Goal: Navigation & Orientation: Understand site structure

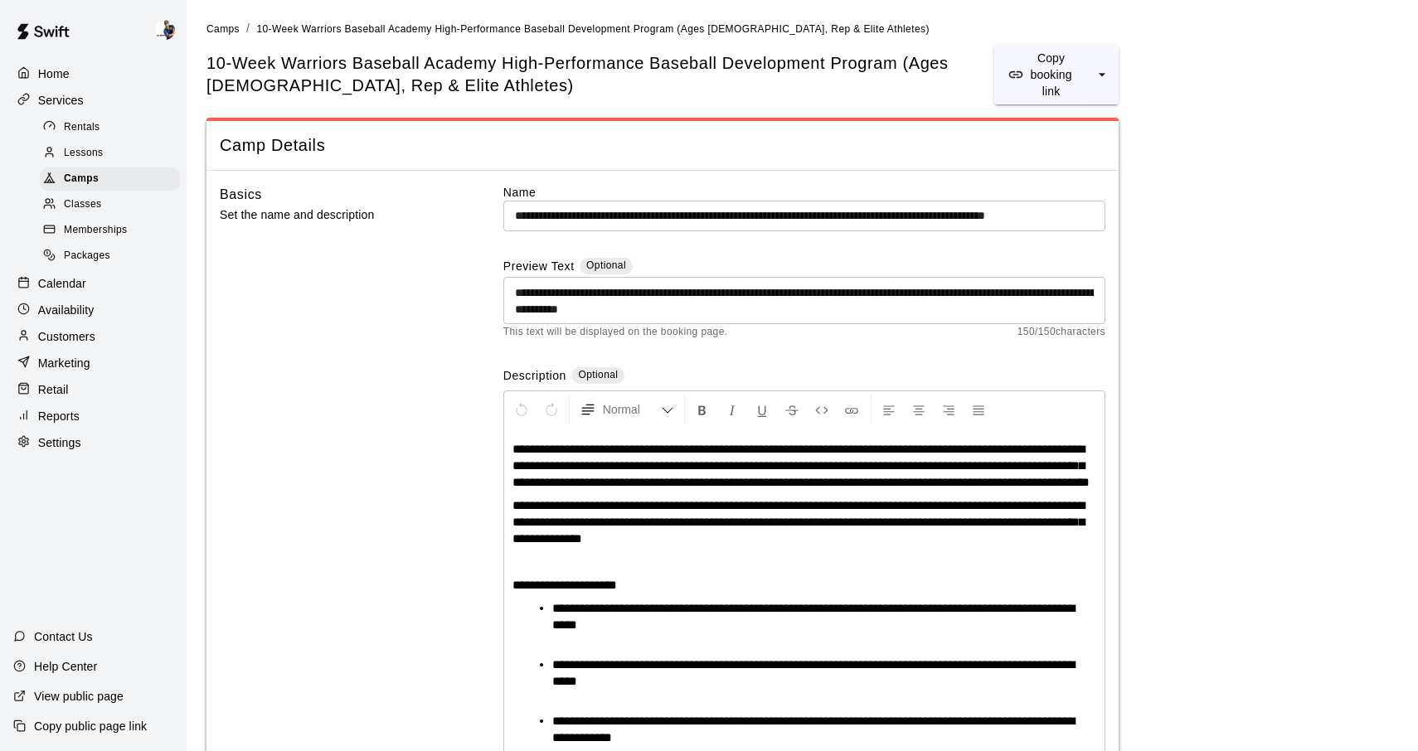
scroll to position [2369, 0]
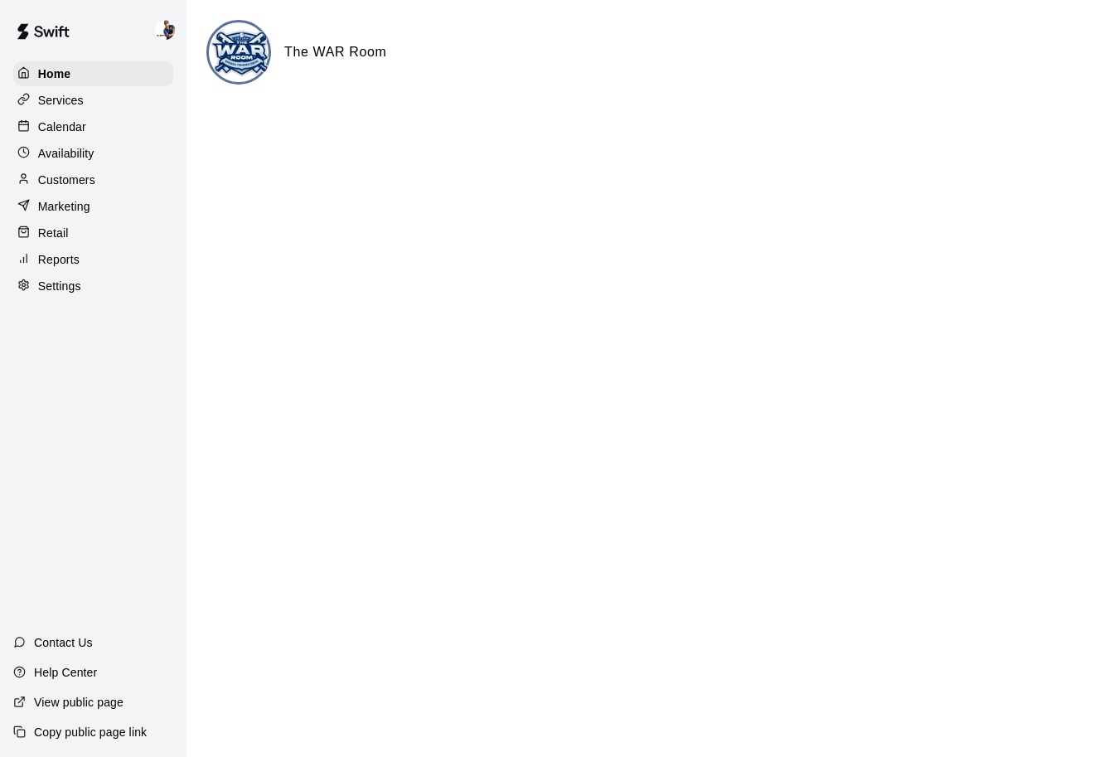
click at [75, 109] on div "Services" at bounding box center [93, 100] width 160 height 25
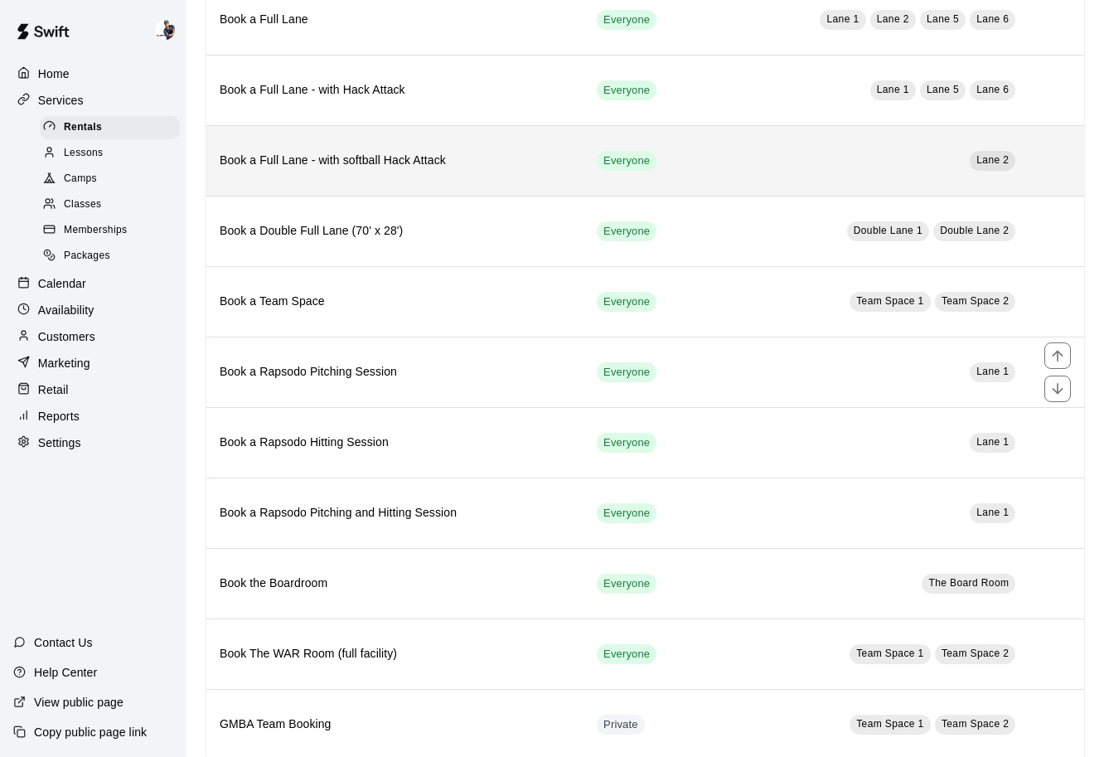
scroll to position [287, 0]
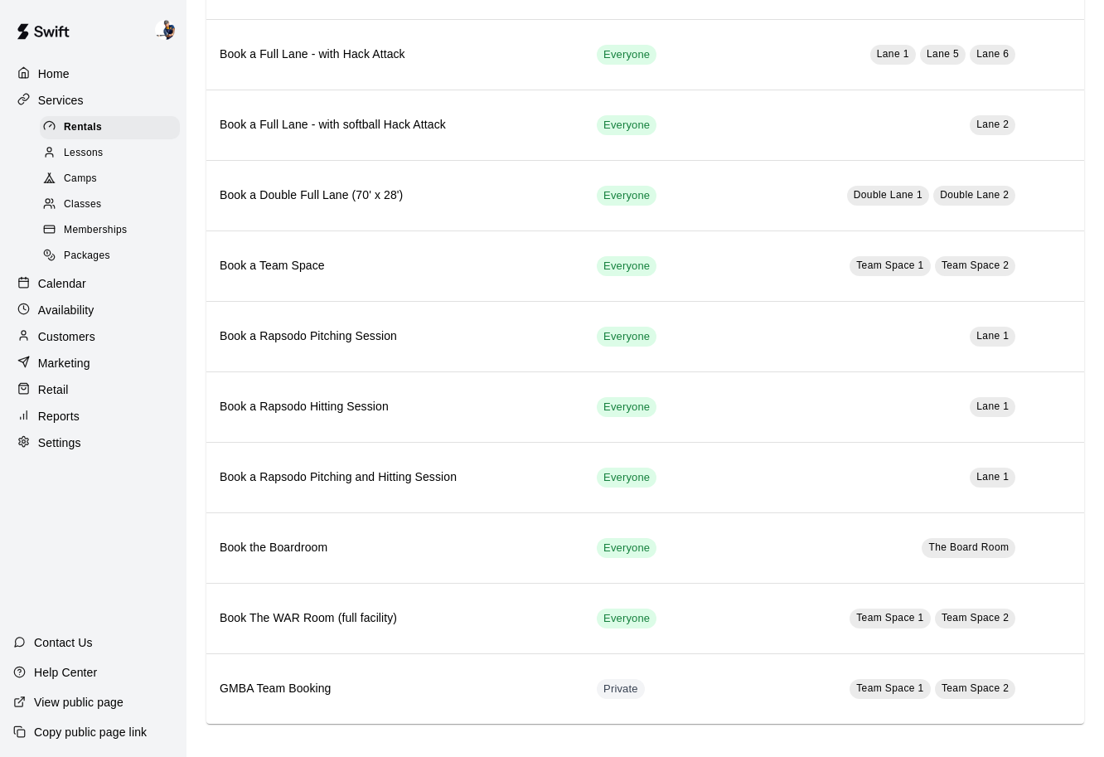
click at [112, 180] on div "Camps" at bounding box center [110, 178] width 140 height 23
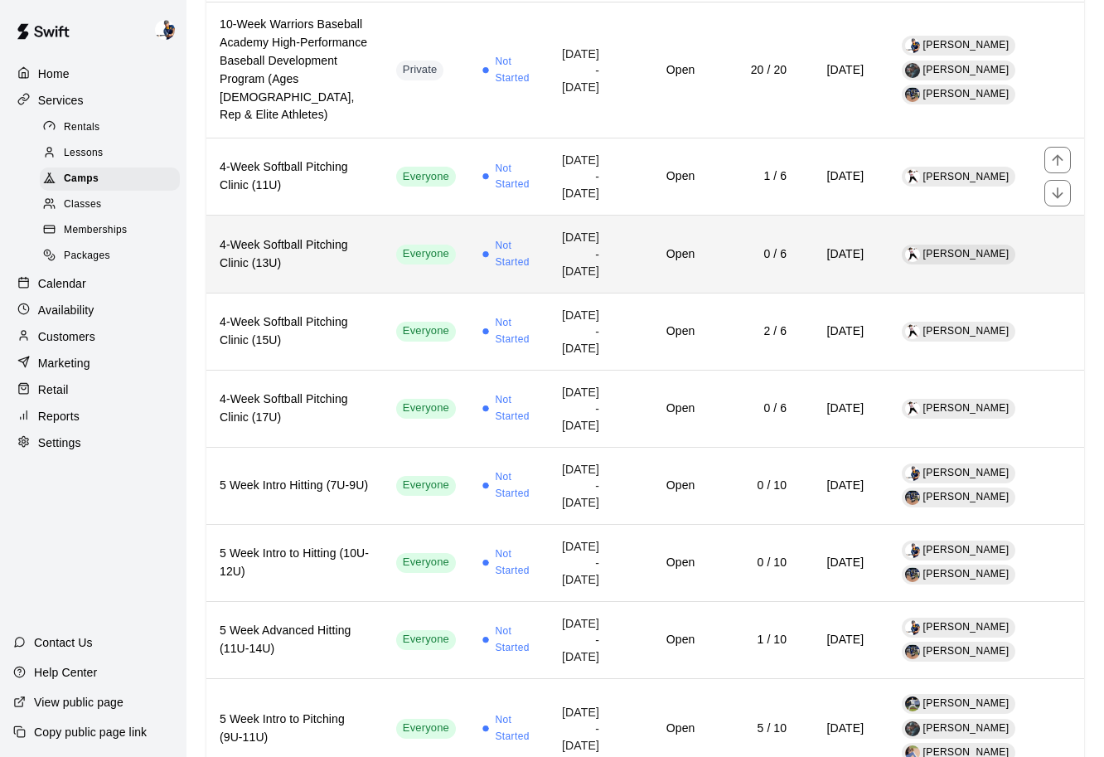
scroll to position [393, 0]
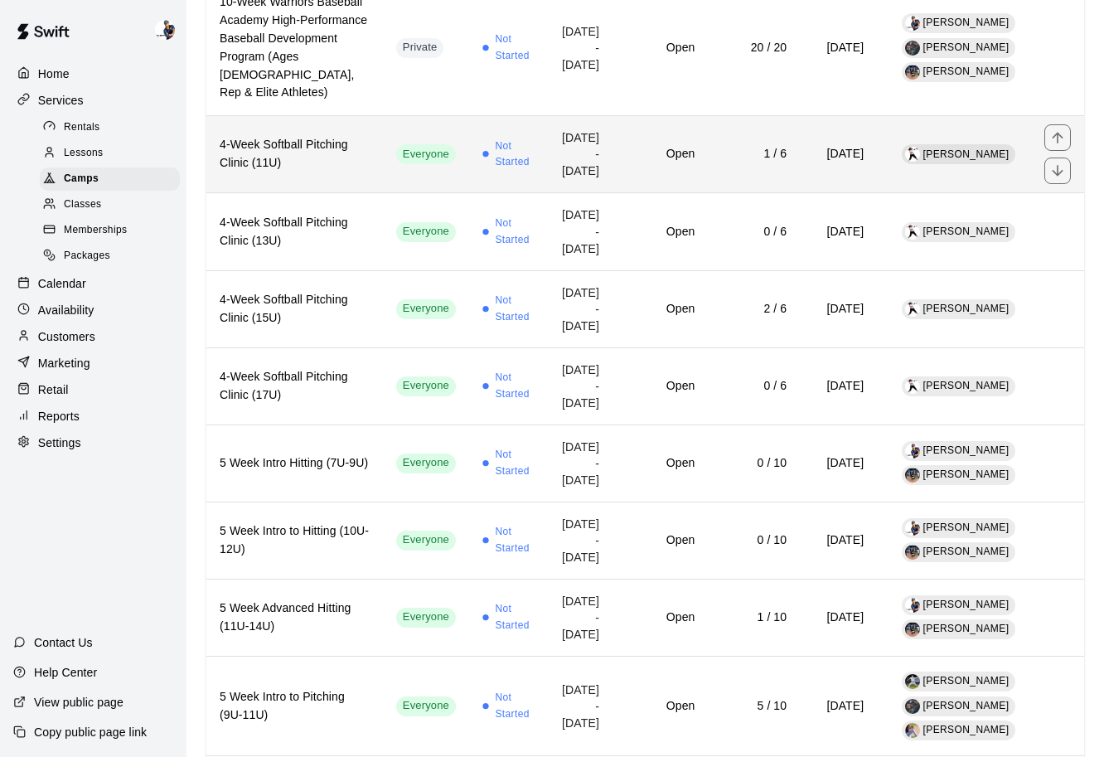
click at [615, 193] on td "Open" at bounding box center [660, 154] width 95 height 77
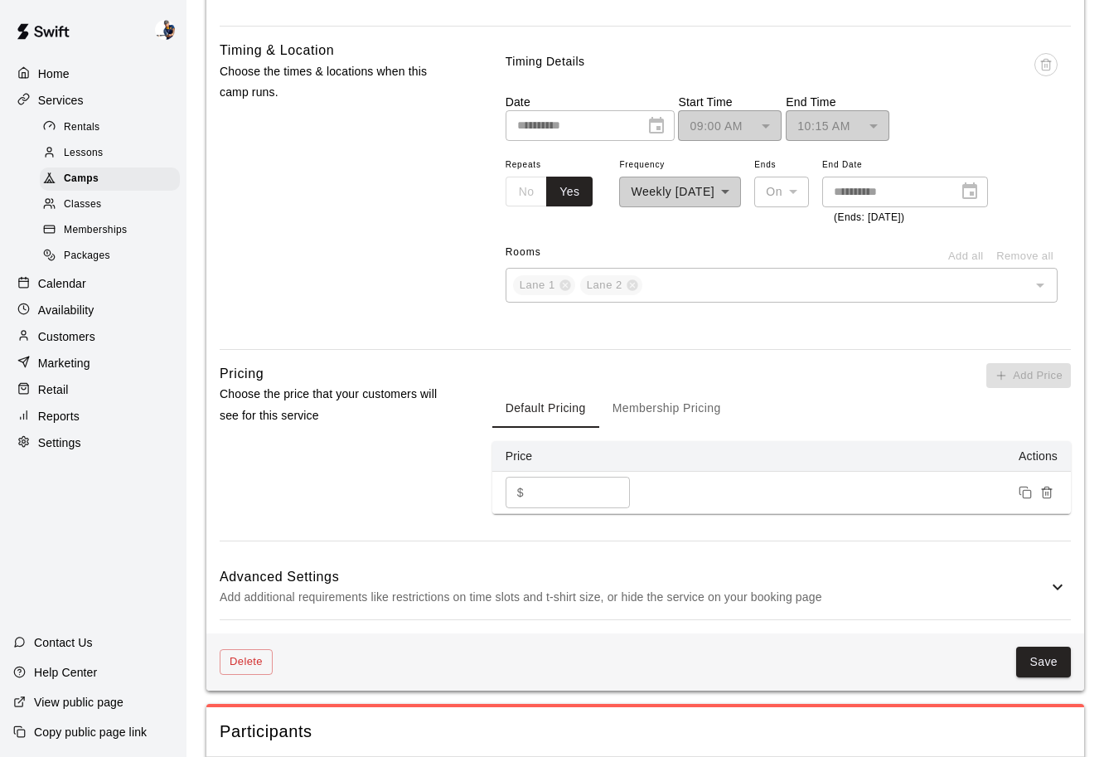
scroll to position [1078, 0]
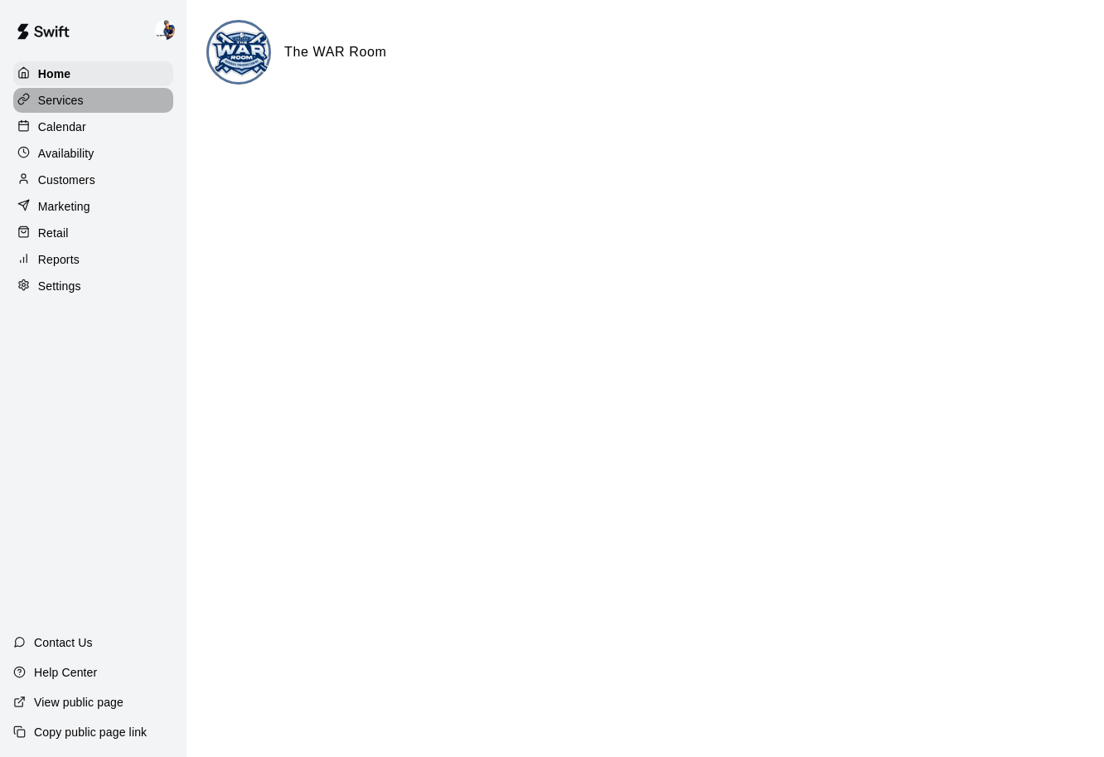
click at [66, 109] on div "Services" at bounding box center [93, 100] width 160 height 25
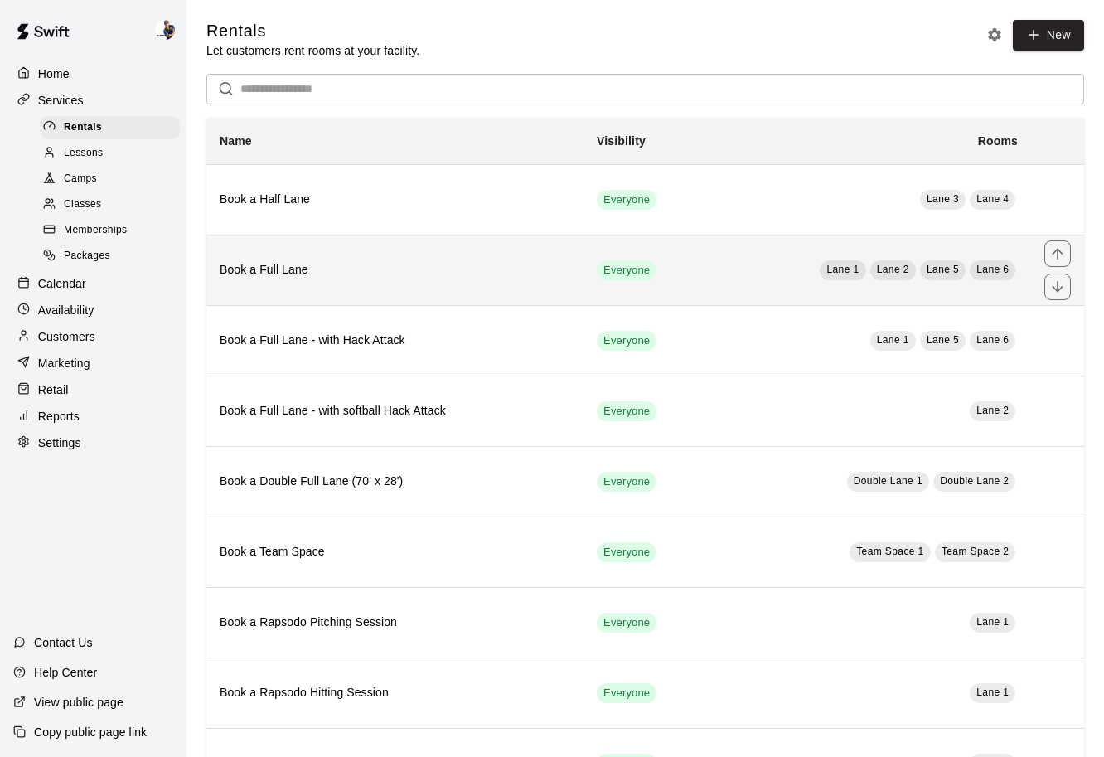
click at [399, 287] on th "Book a Full Lane" at bounding box center [394, 270] width 377 height 70
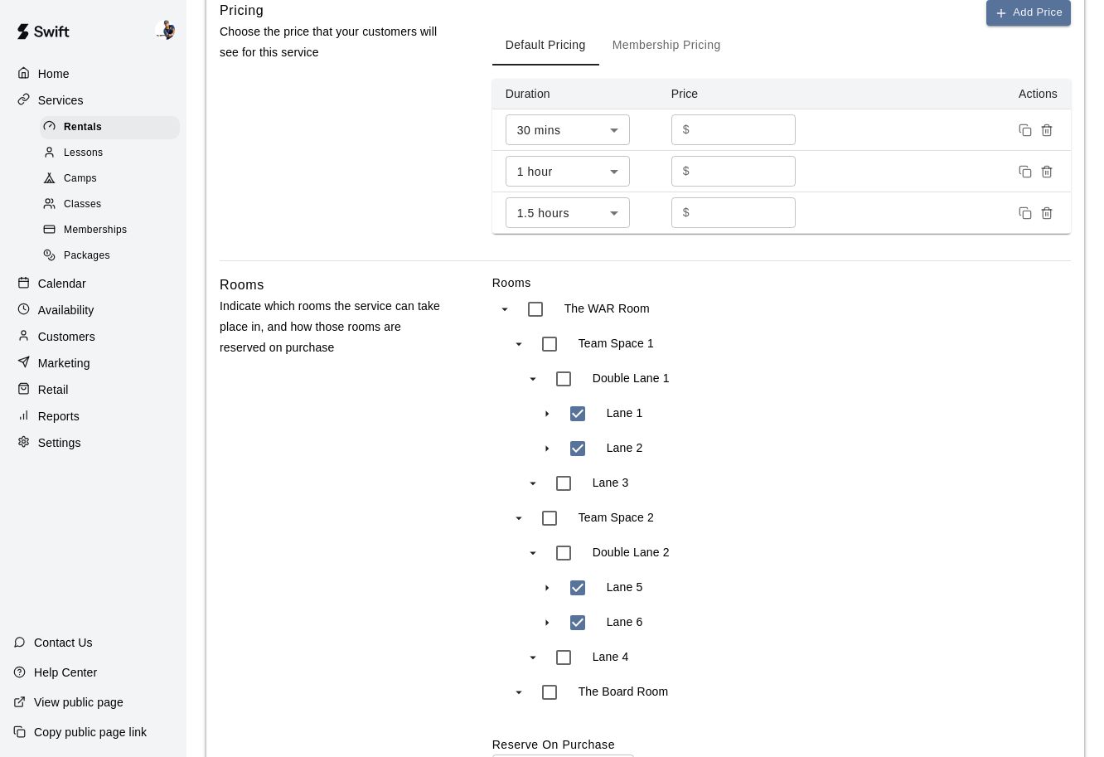
scroll to position [716, 0]
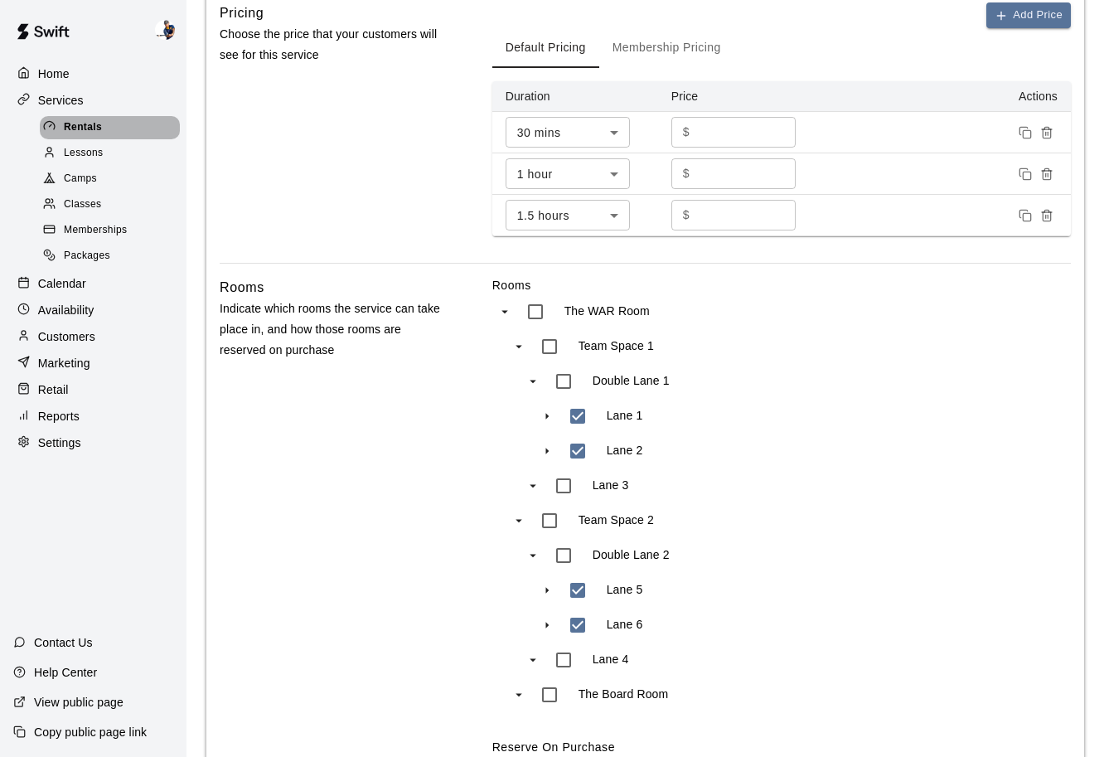
click at [86, 133] on span "Rentals" at bounding box center [83, 127] width 38 height 17
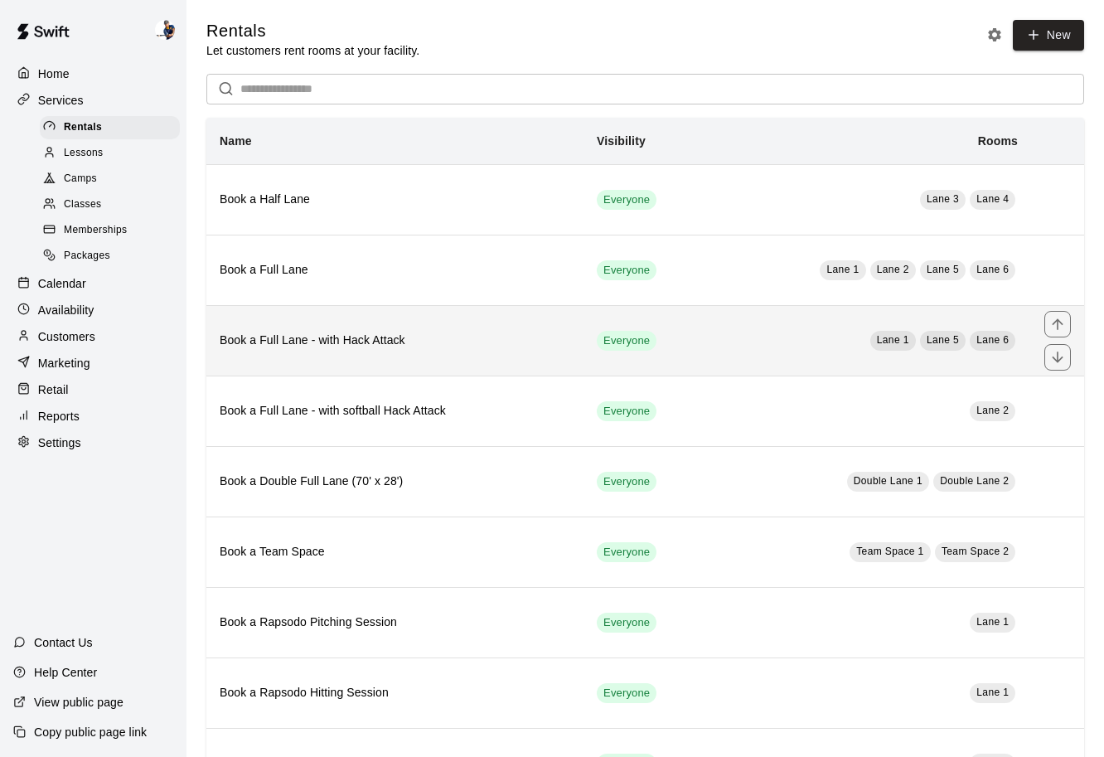
click at [429, 348] on h6 "Book a Full Lane - with Hack Attack" at bounding box center [395, 341] width 351 height 18
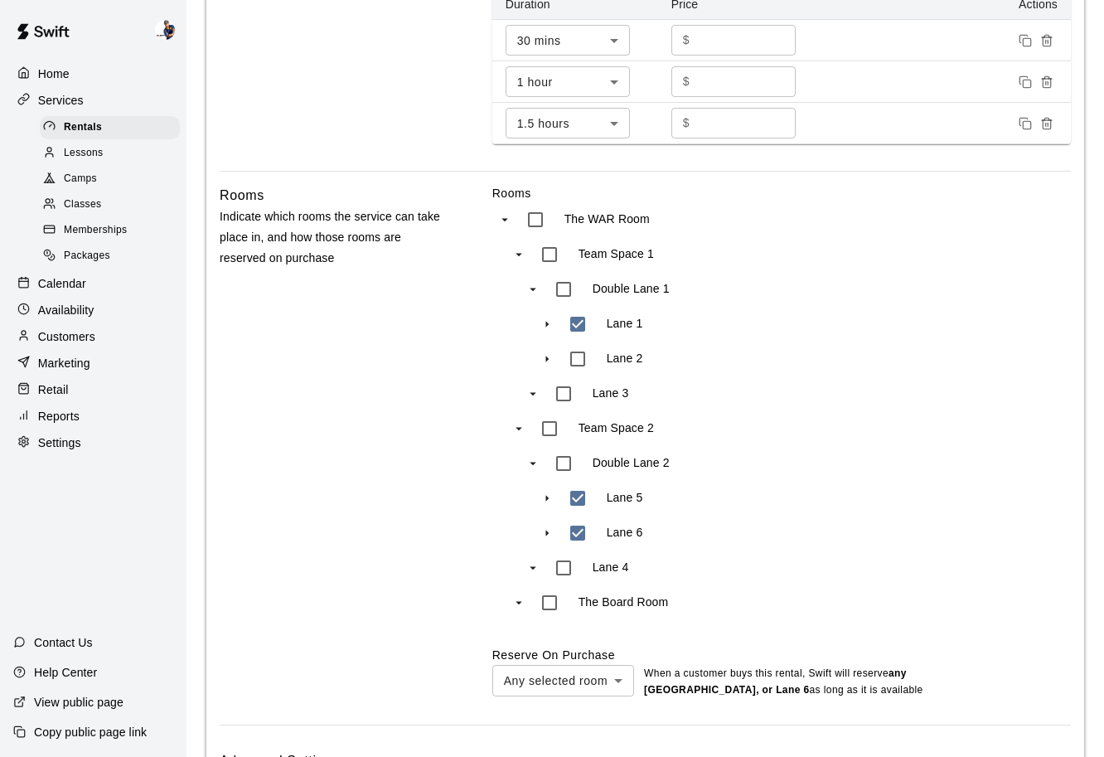
scroll to position [823, 0]
click at [111, 128] on div "Rentals" at bounding box center [110, 127] width 140 height 23
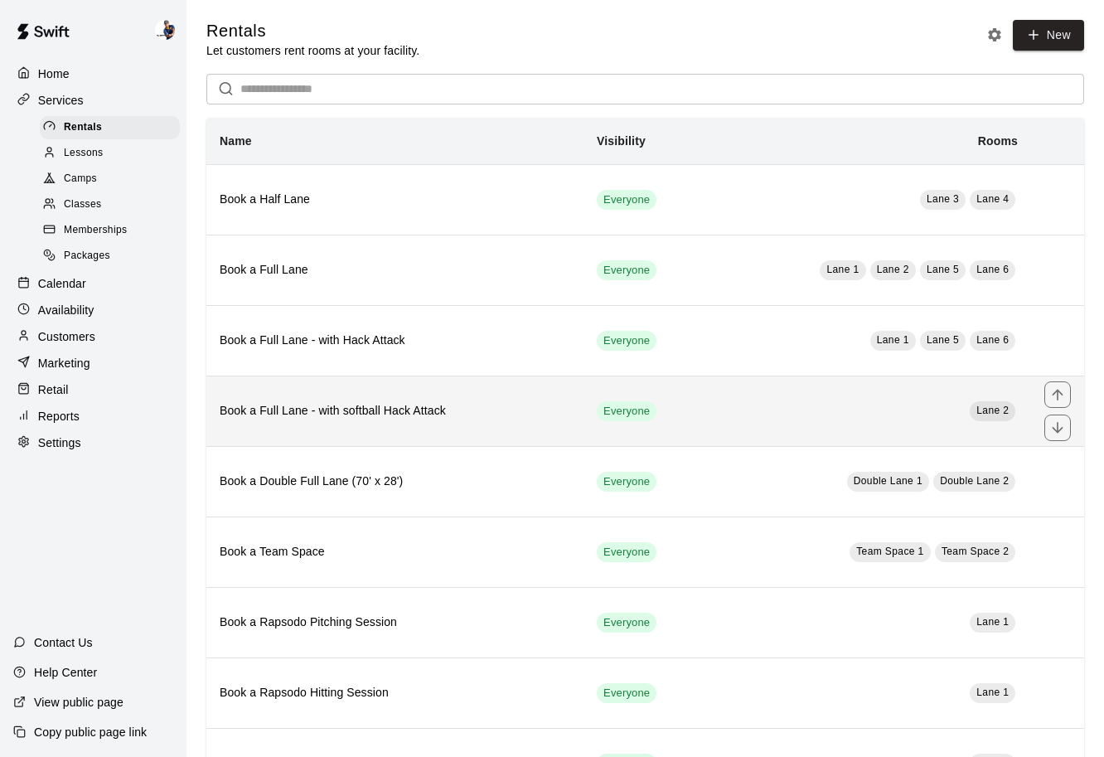
scroll to position [99, 0]
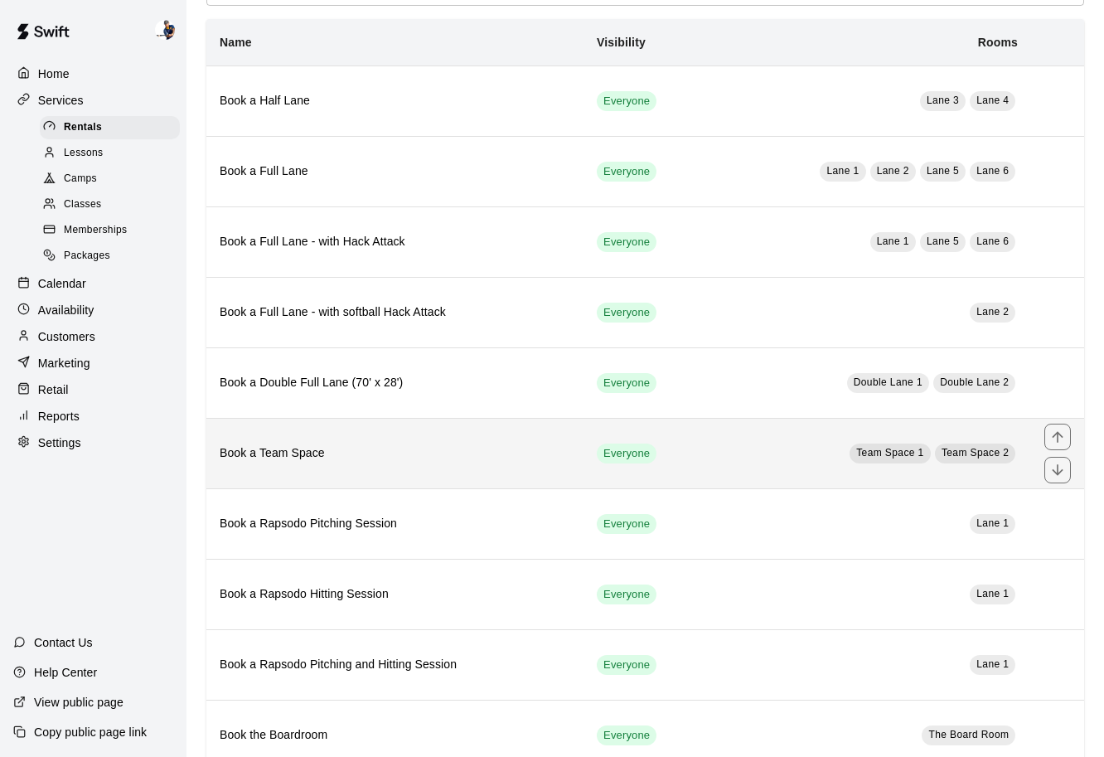
click at [434, 444] on h6 "Book a Team Space" at bounding box center [395, 453] width 351 height 18
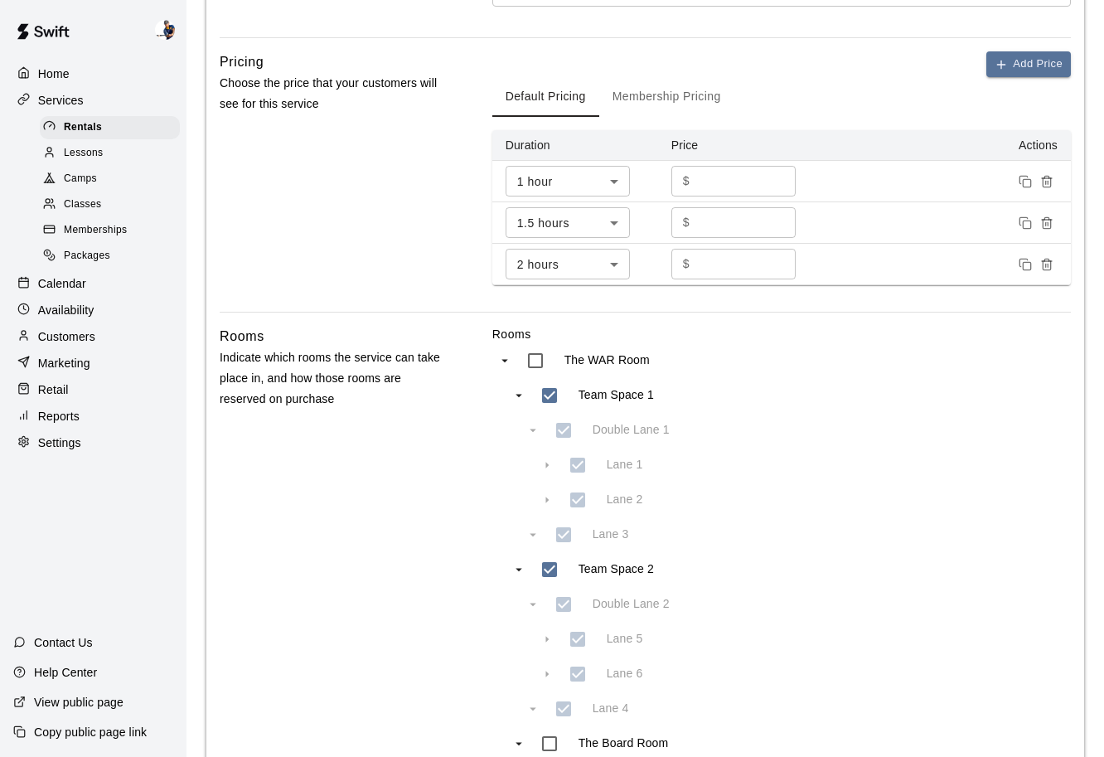
scroll to position [866, 0]
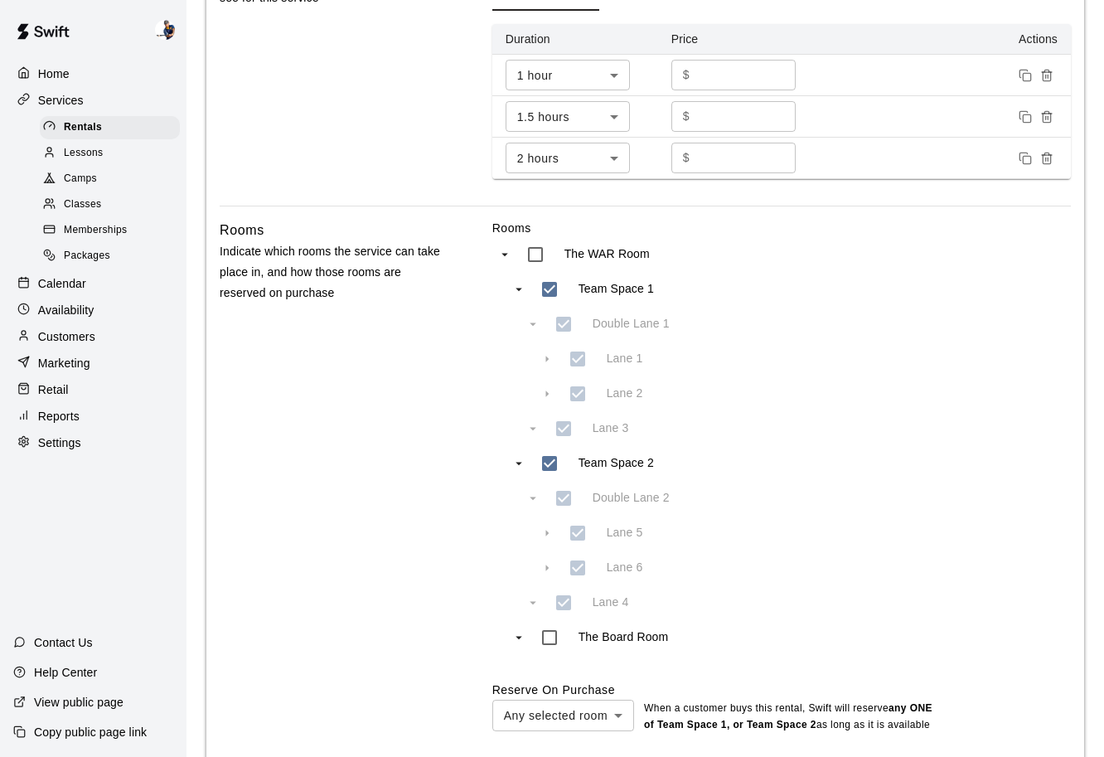
click at [73, 342] on p "Customers" at bounding box center [66, 336] width 57 height 17
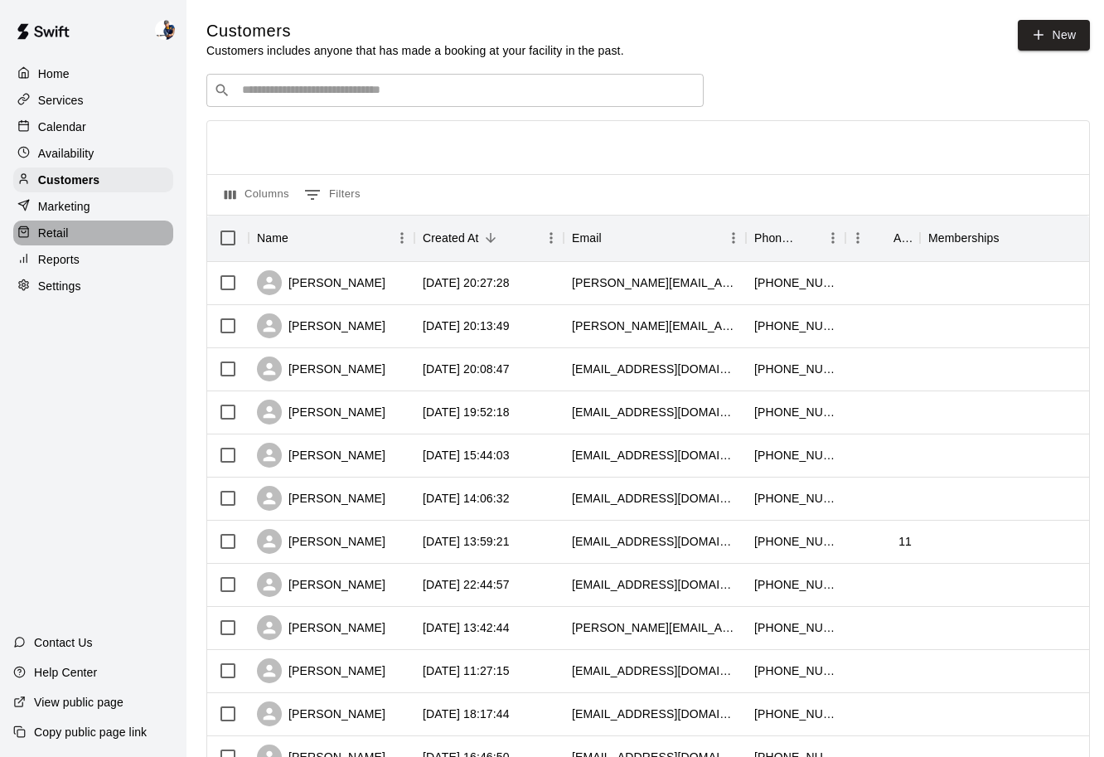
click at [63, 237] on p "Retail" at bounding box center [53, 233] width 31 height 17
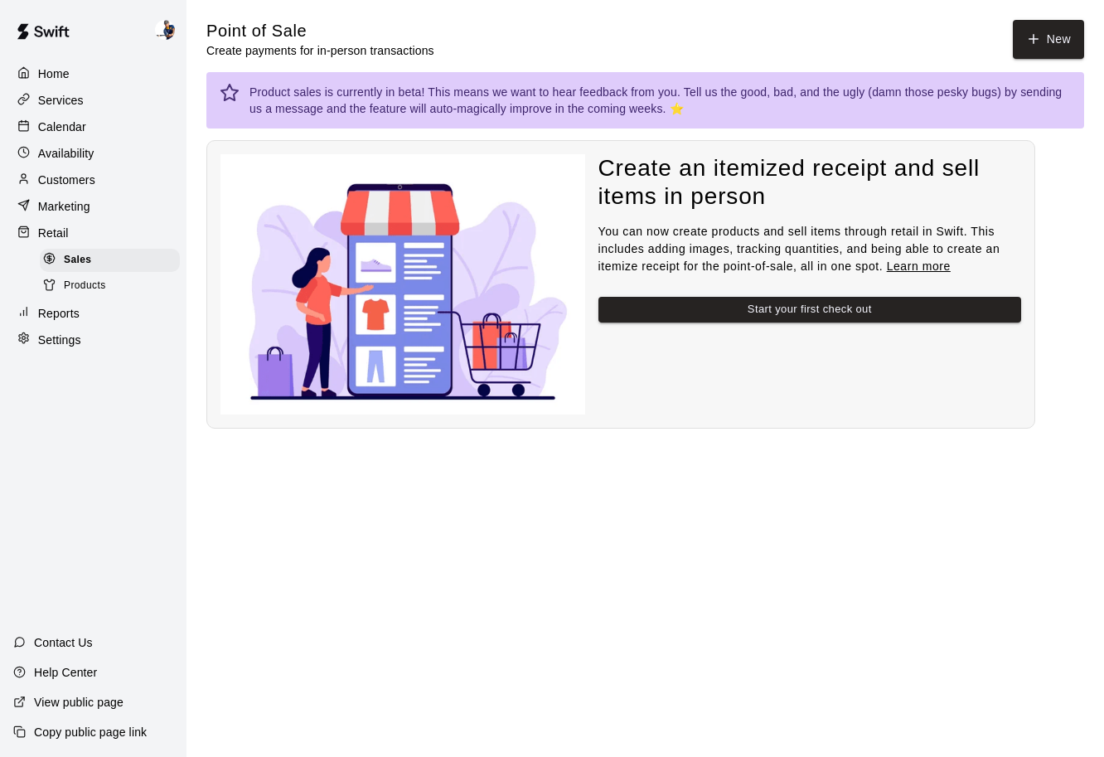
click at [70, 307] on p "Reports" at bounding box center [58, 313] width 41 height 17
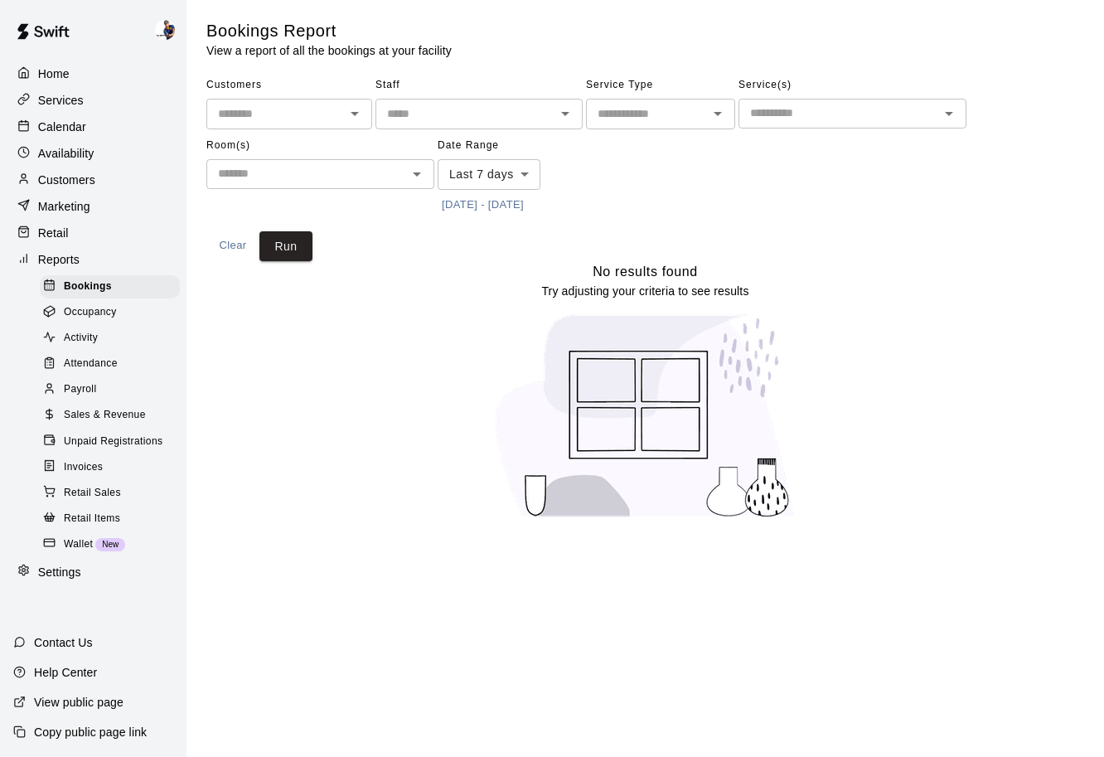
click at [94, 407] on span "Sales & Revenue" at bounding box center [105, 415] width 82 height 17
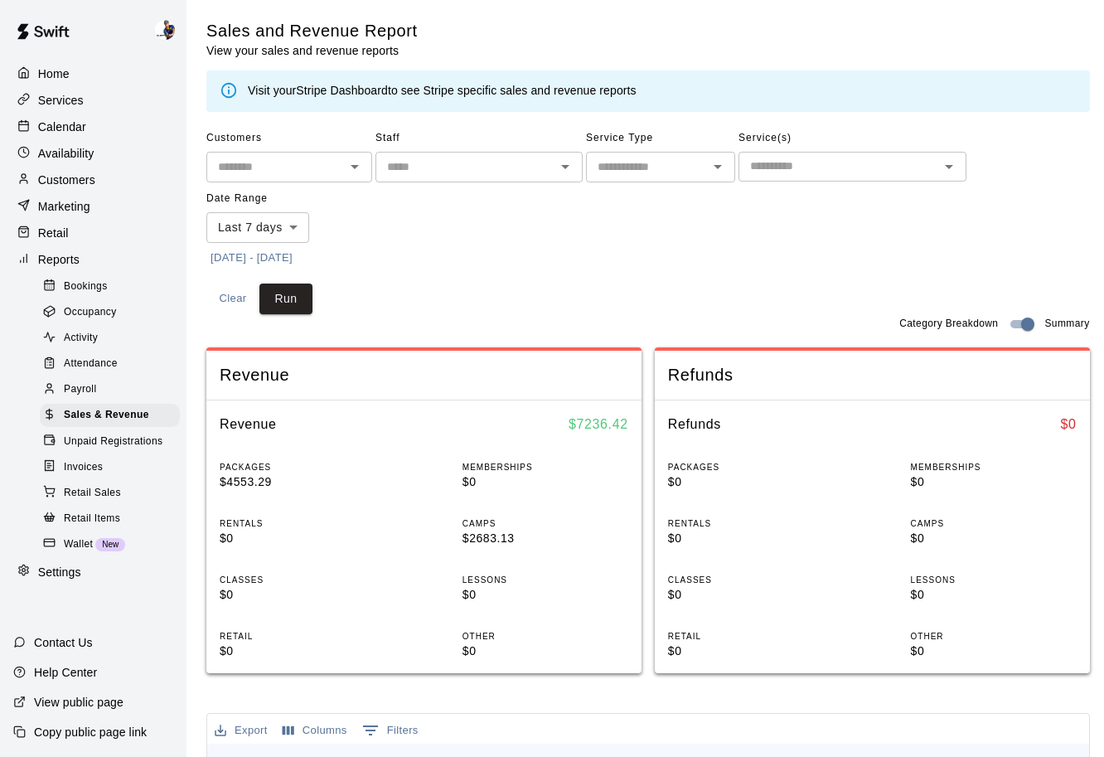
click at [71, 98] on p "Services" at bounding box center [61, 100] width 46 height 17
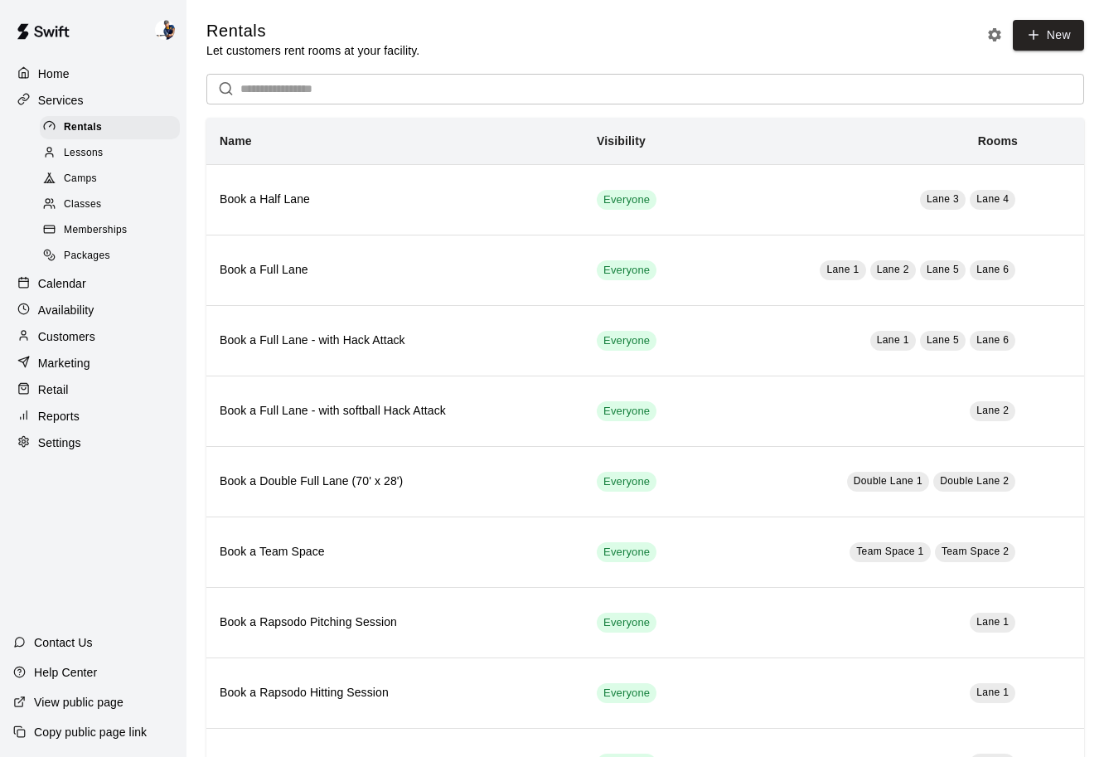
click at [77, 68] on div "Home" at bounding box center [93, 73] width 160 height 25
